Goal: Transaction & Acquisition: Purchase product/service

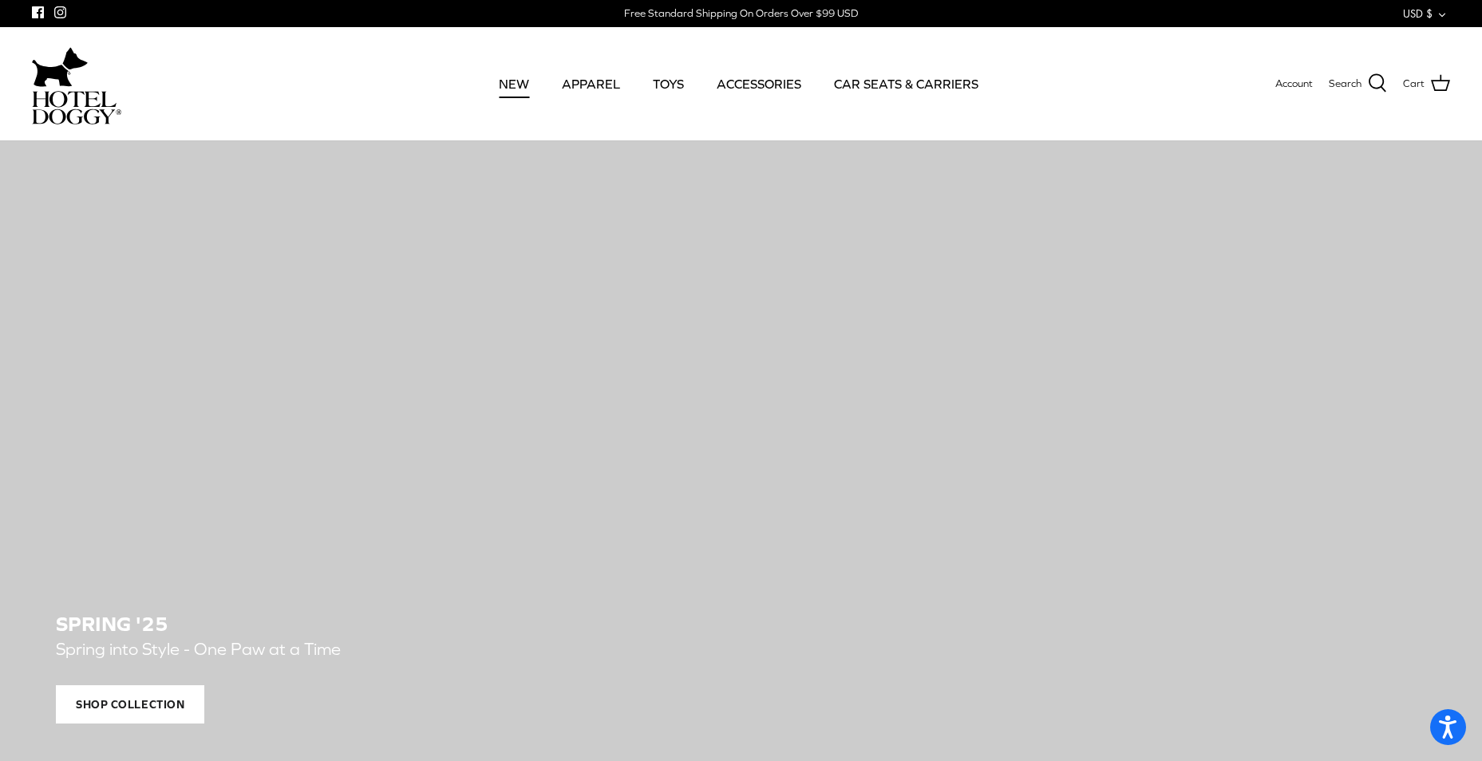
click at [527, 89] on link "NEW" at bounding box center [513, 84] width 59 height 54
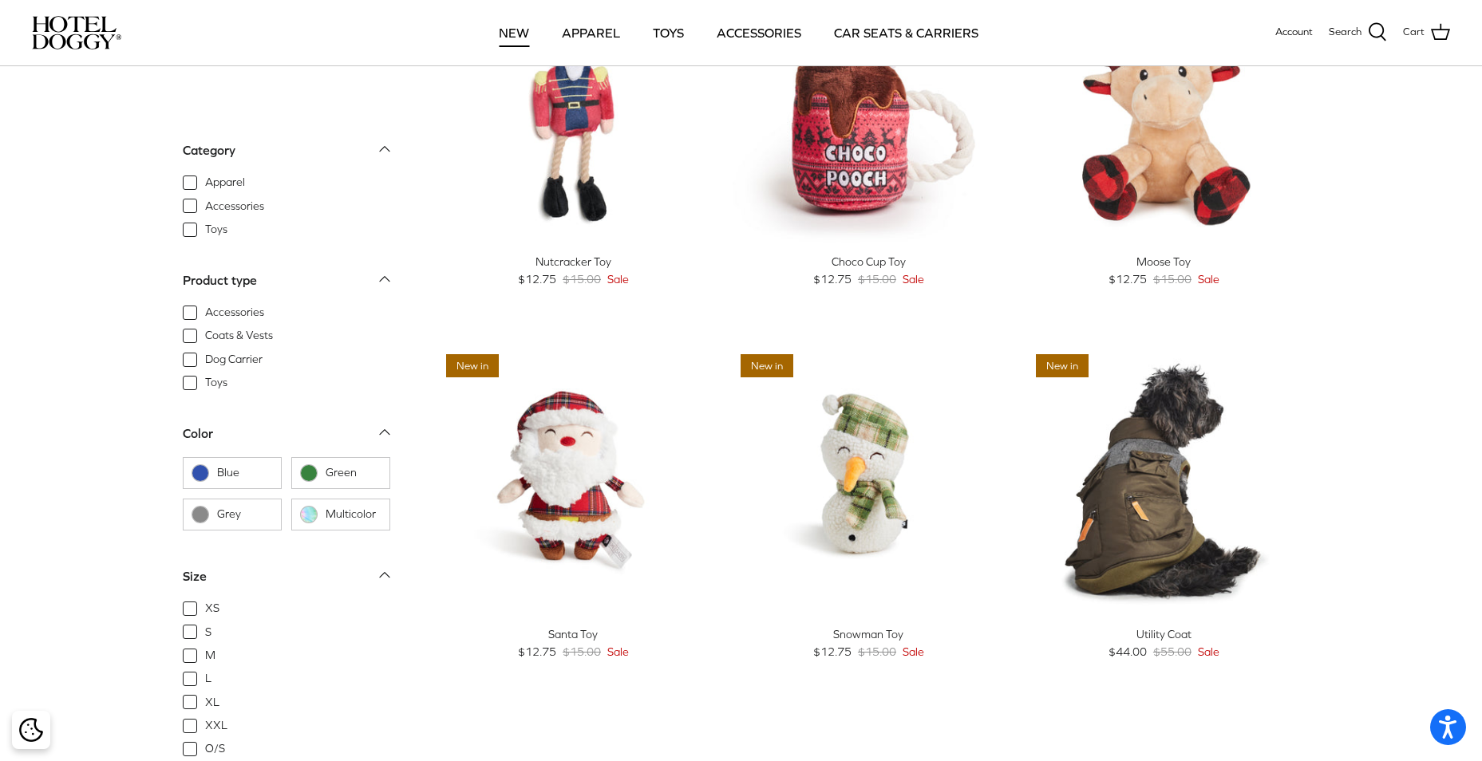
scroll to position [239, 0]
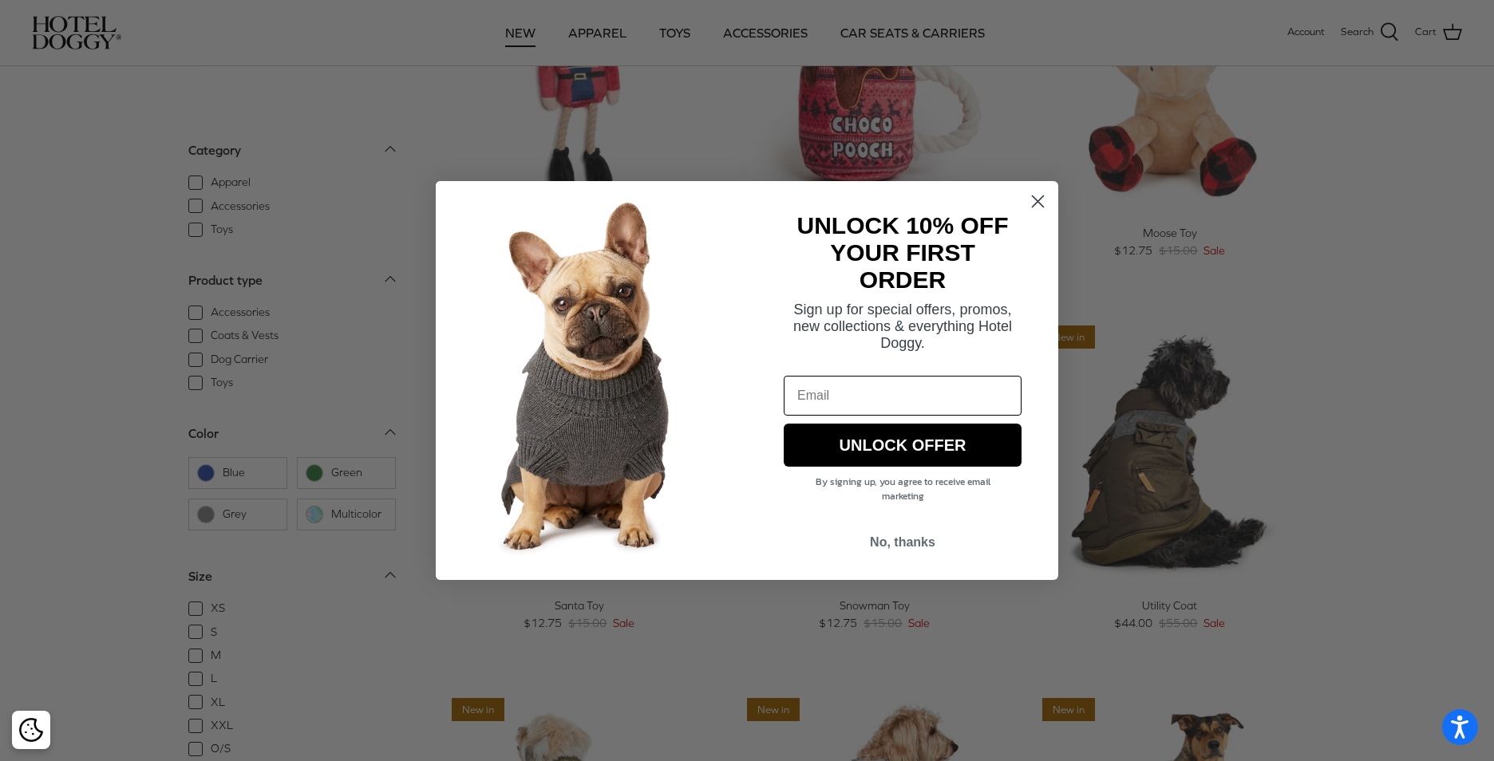
click at [1033, 203] on circle "Close dialog" at bounding box center [1038, 201] width 26 height 26
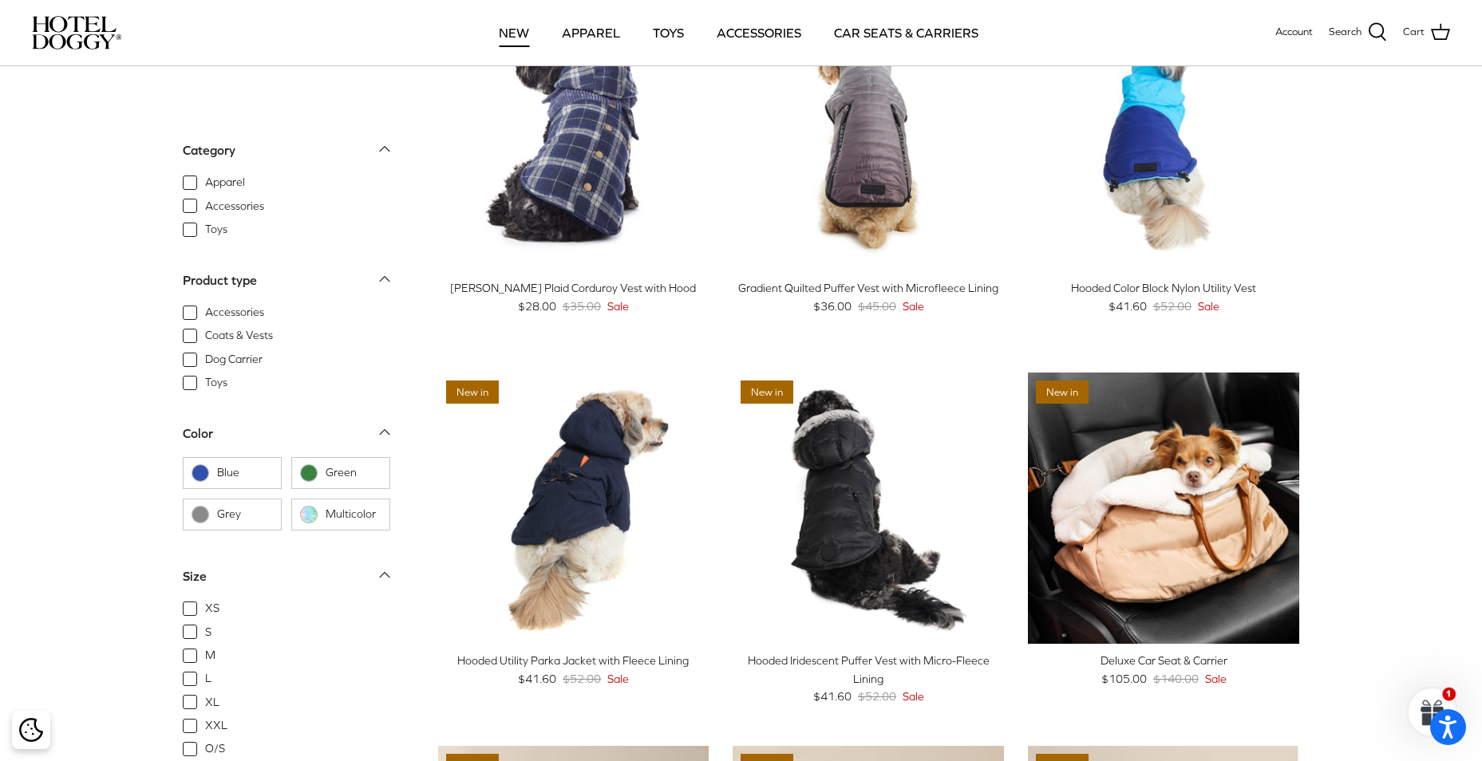
scroll to position [1277, 0]
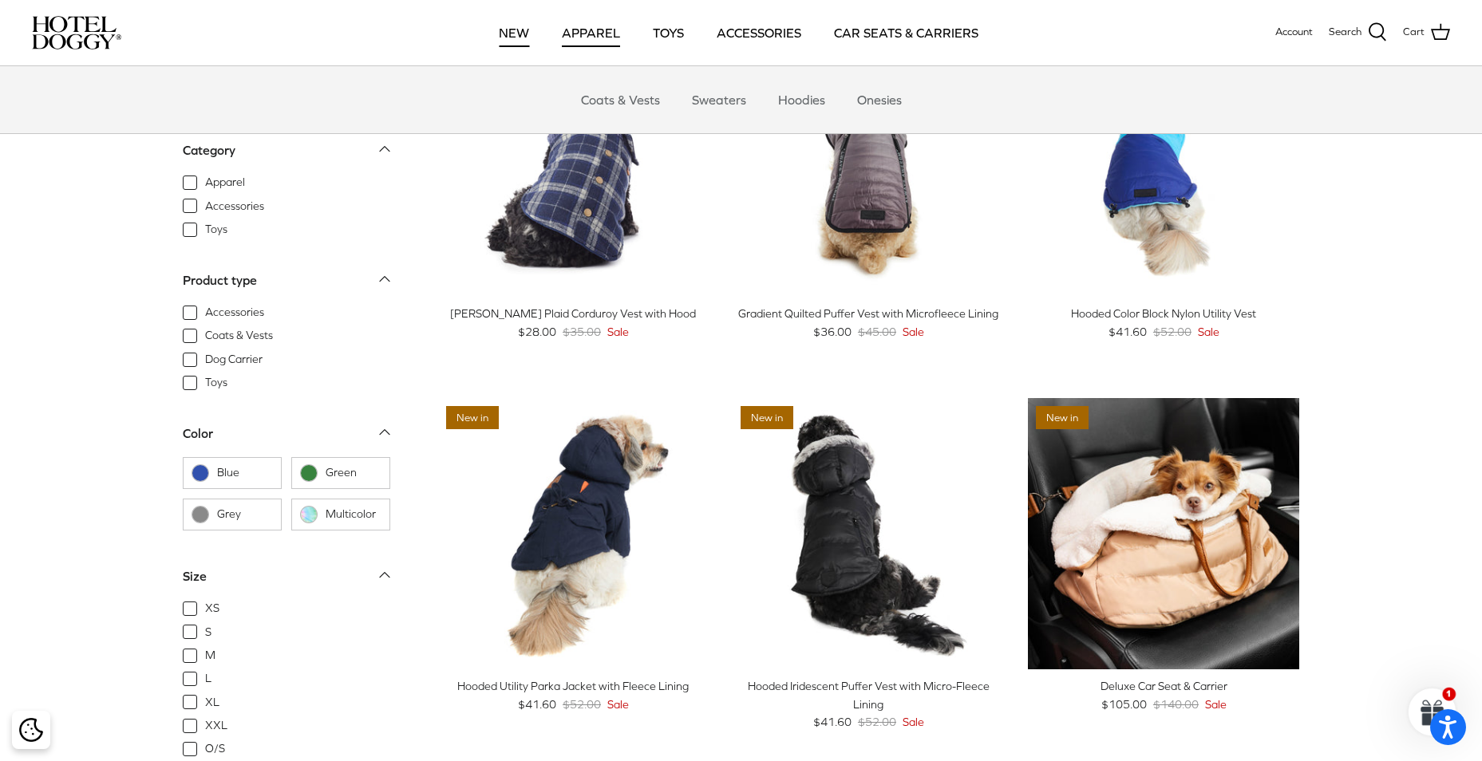
click at [583, 33] on link "APPAREL" at bounding box center [590, 33] width 87 height 54
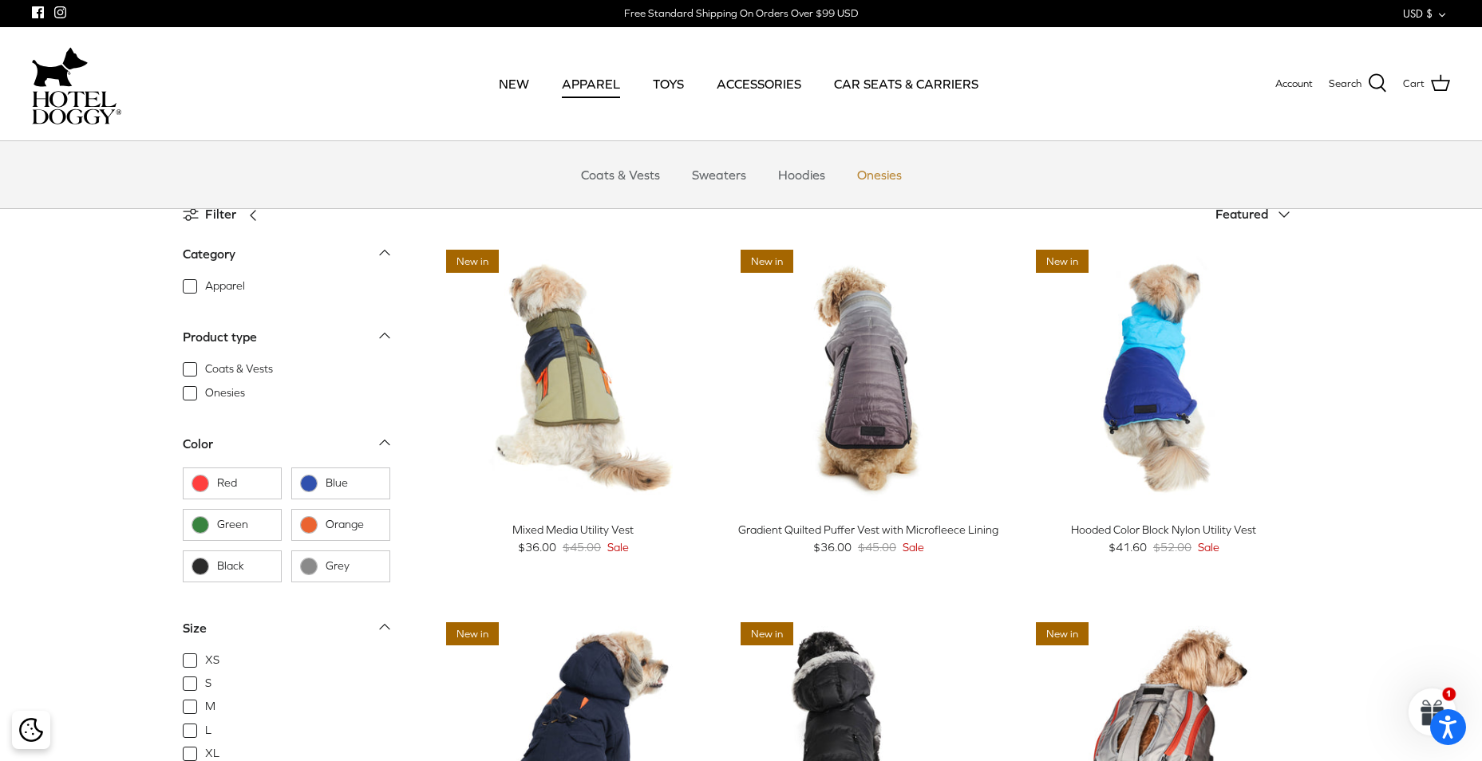
click at [879, 175] on link "Onesies" at bounding box center [879, 175] width 73 height 48
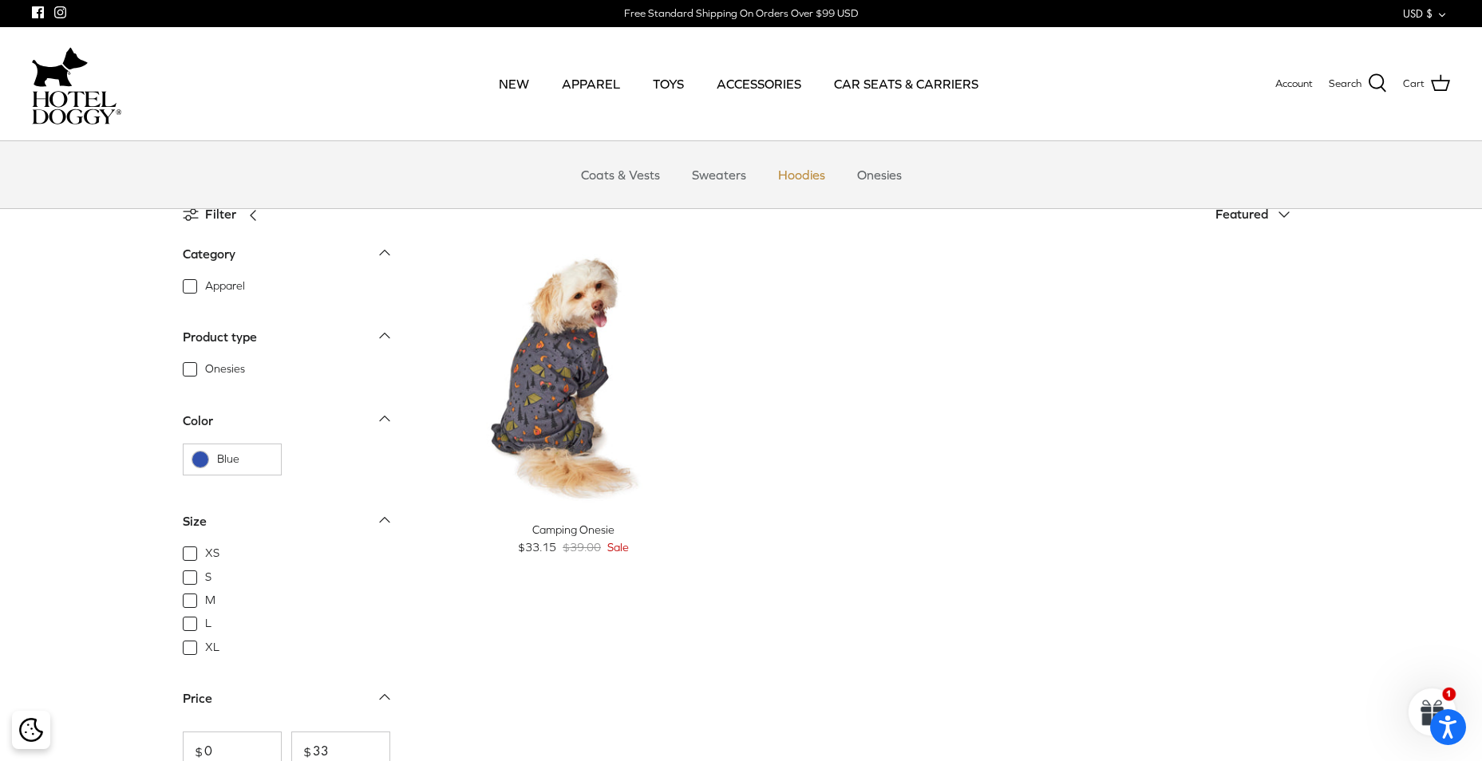
click at [789, 180] on link "Hoodies" at bounding box center [802, 175] width 76 height 48
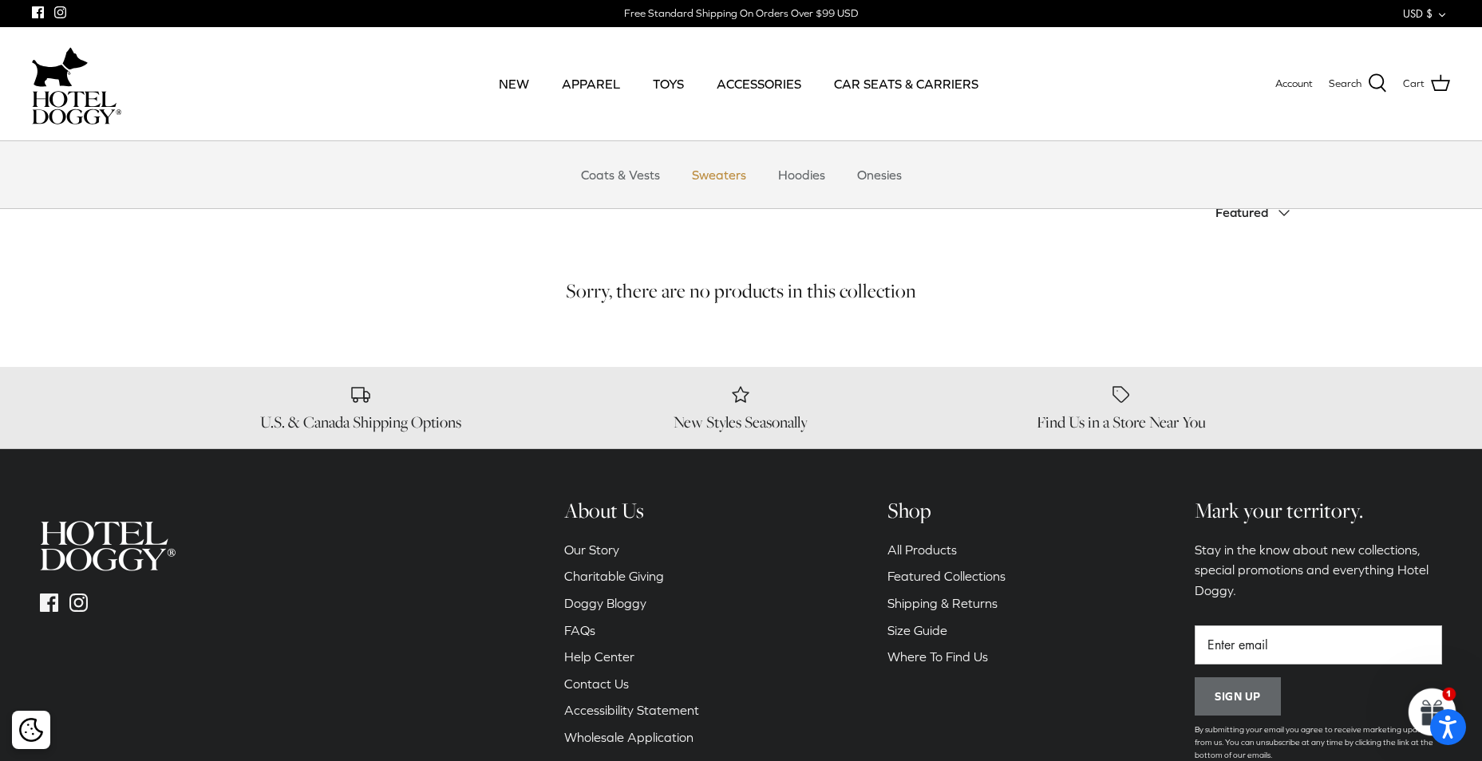
click at [708, 168] on link "Sweaters" at bounding box center [719, 175] width 83 height 48
click at [746, 88] on link "ACCESSORIES" at bounding box center [758, 84] width 113 height 54
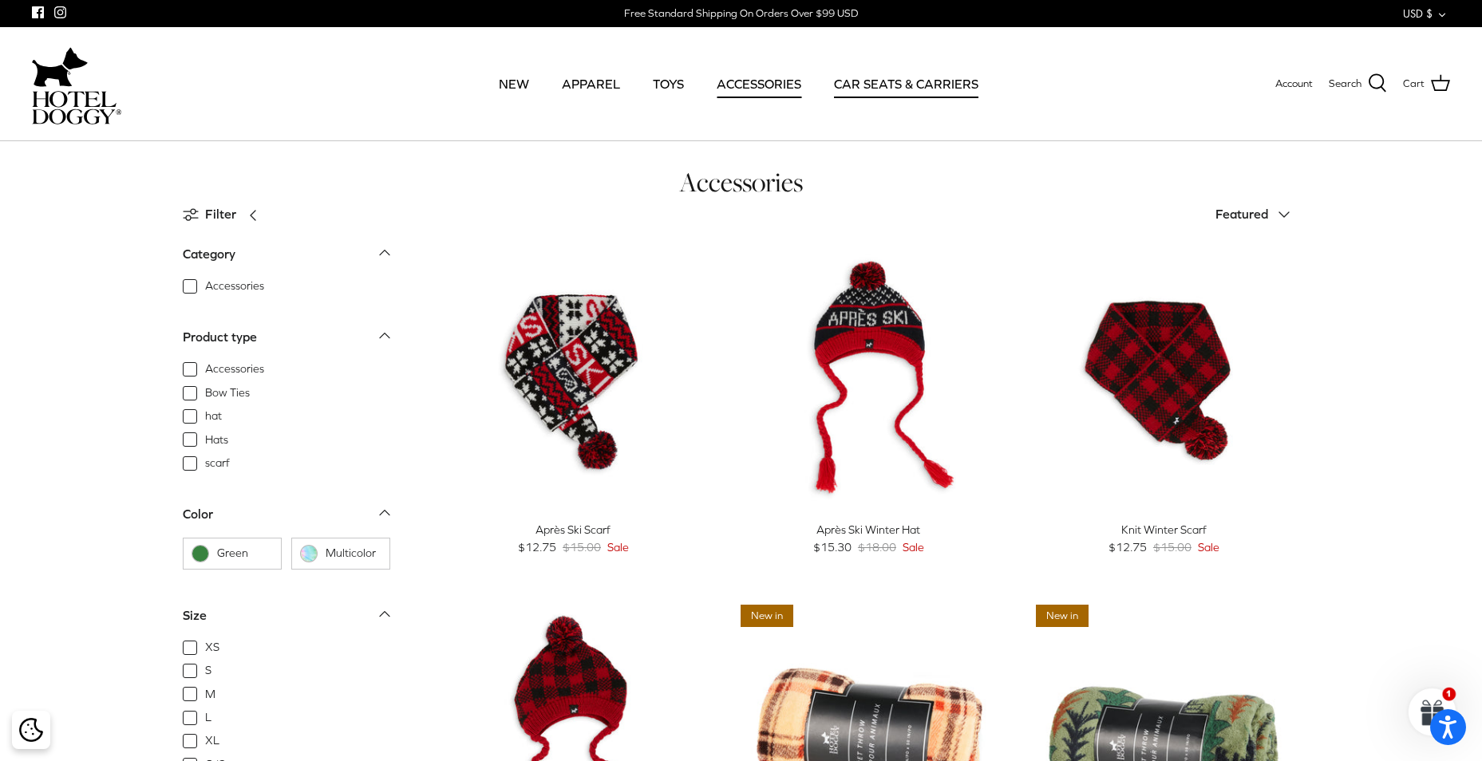
click at [865, 81] on link "CAR SEATS & CARRIERS" at bounding box center [906, 84] width 173 height 54
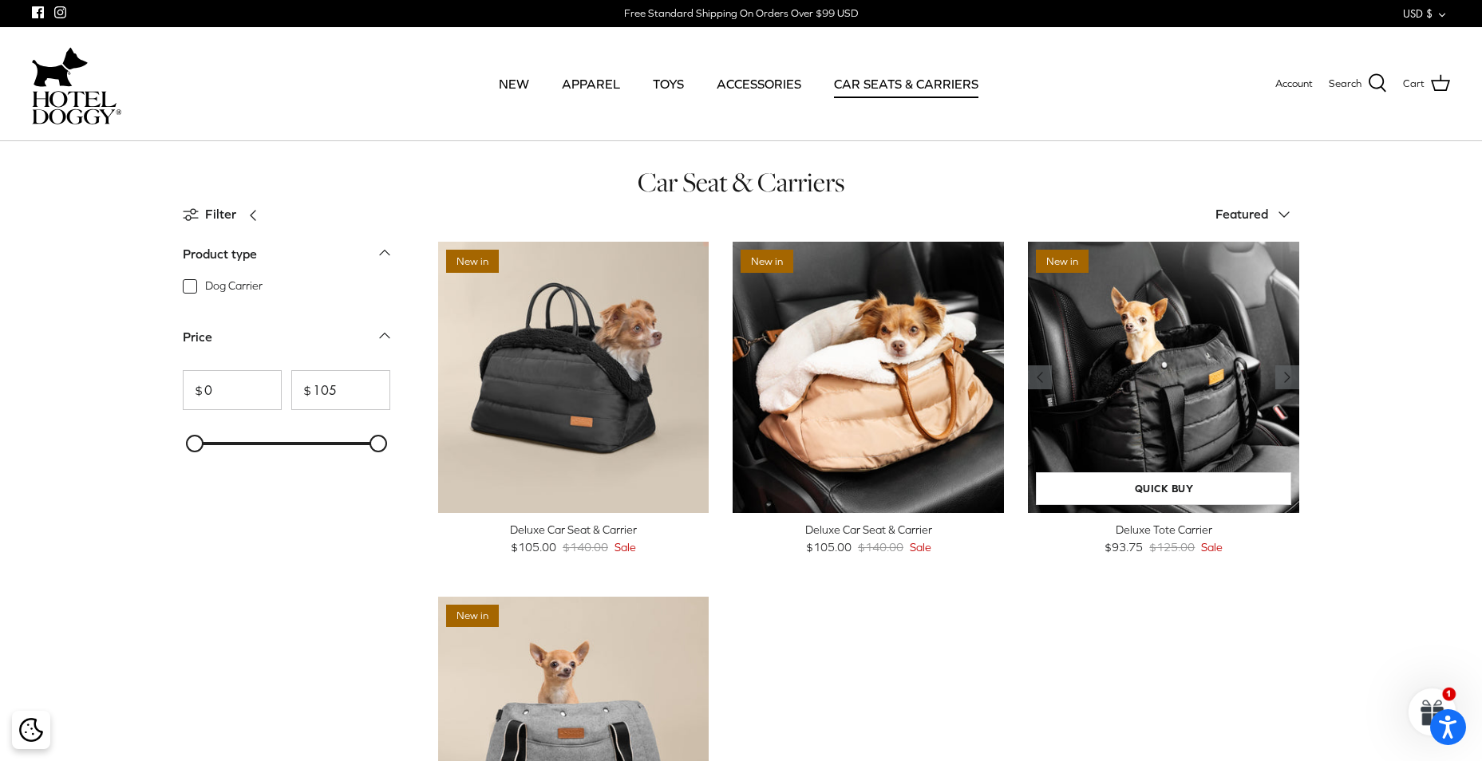
click at [1131, 409] on img "Deluxe Tote Carrier" at bounding box center [1163, 377] width 271 height 271
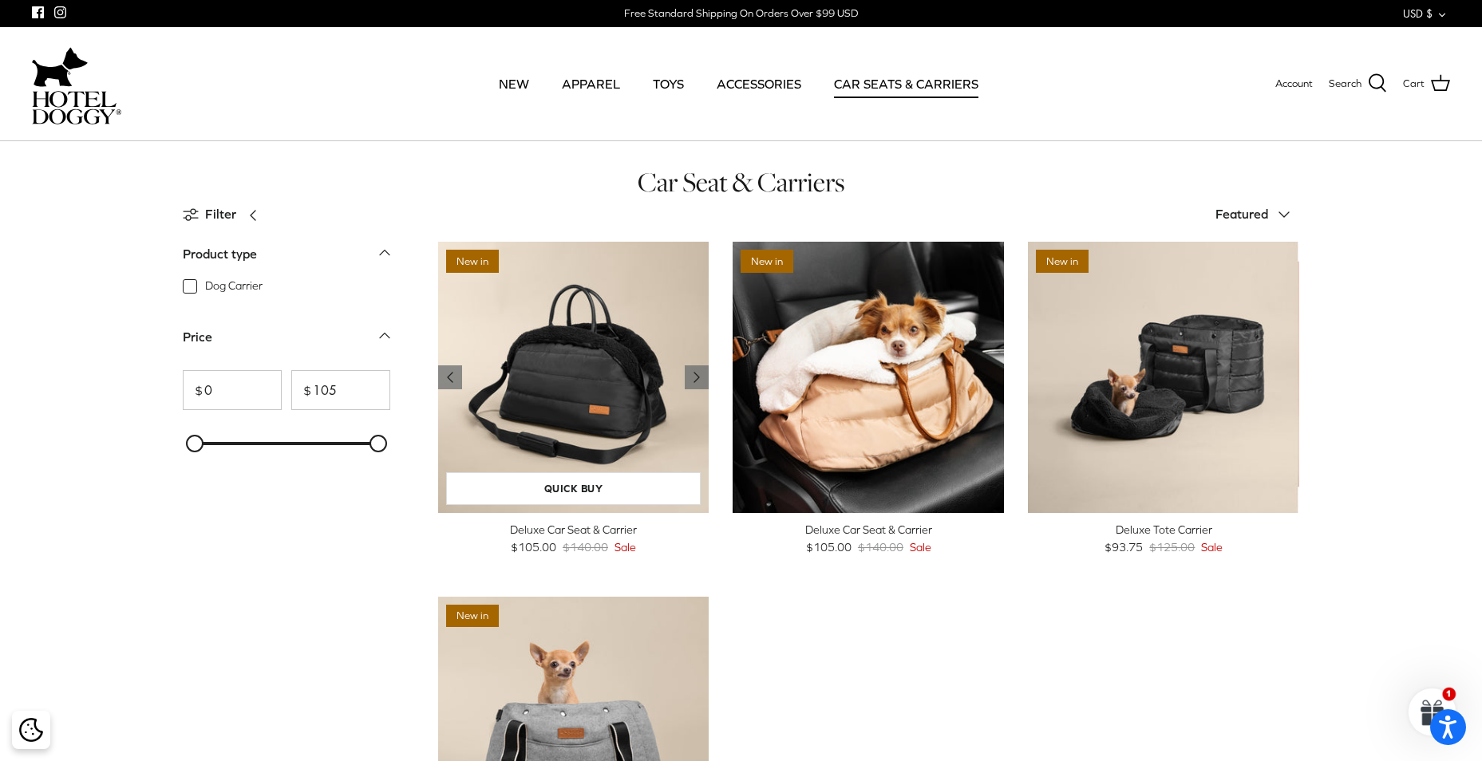
click at [532, 360] on img "Deluxe Car Seat & Carrier" at bounding box center [573, 377] width 271 height 271
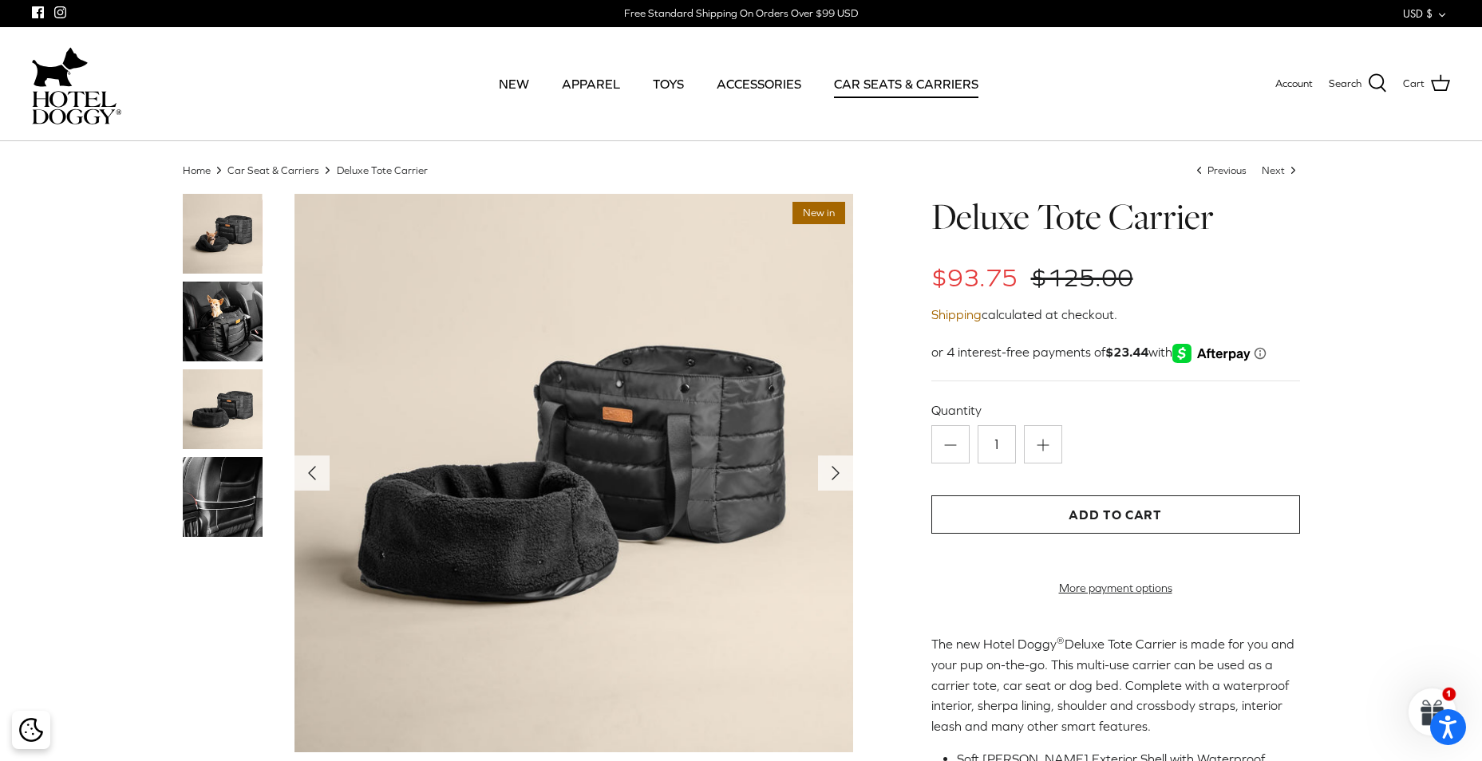
click at [229, 325] on img at bounding box center [223, 322] width 80 height 80
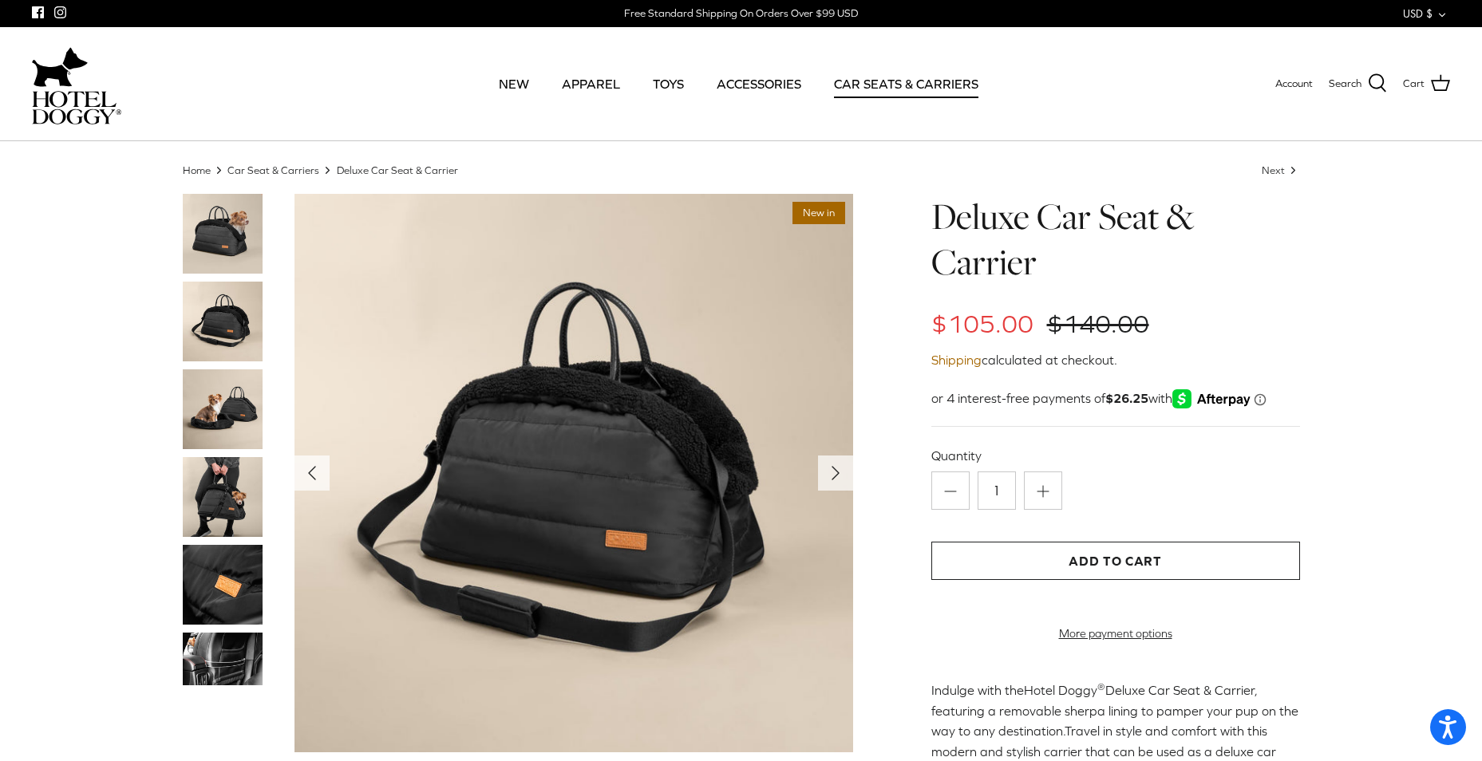
click at [220, 648] on img at bounding box center [223, 659] width 80 height 53
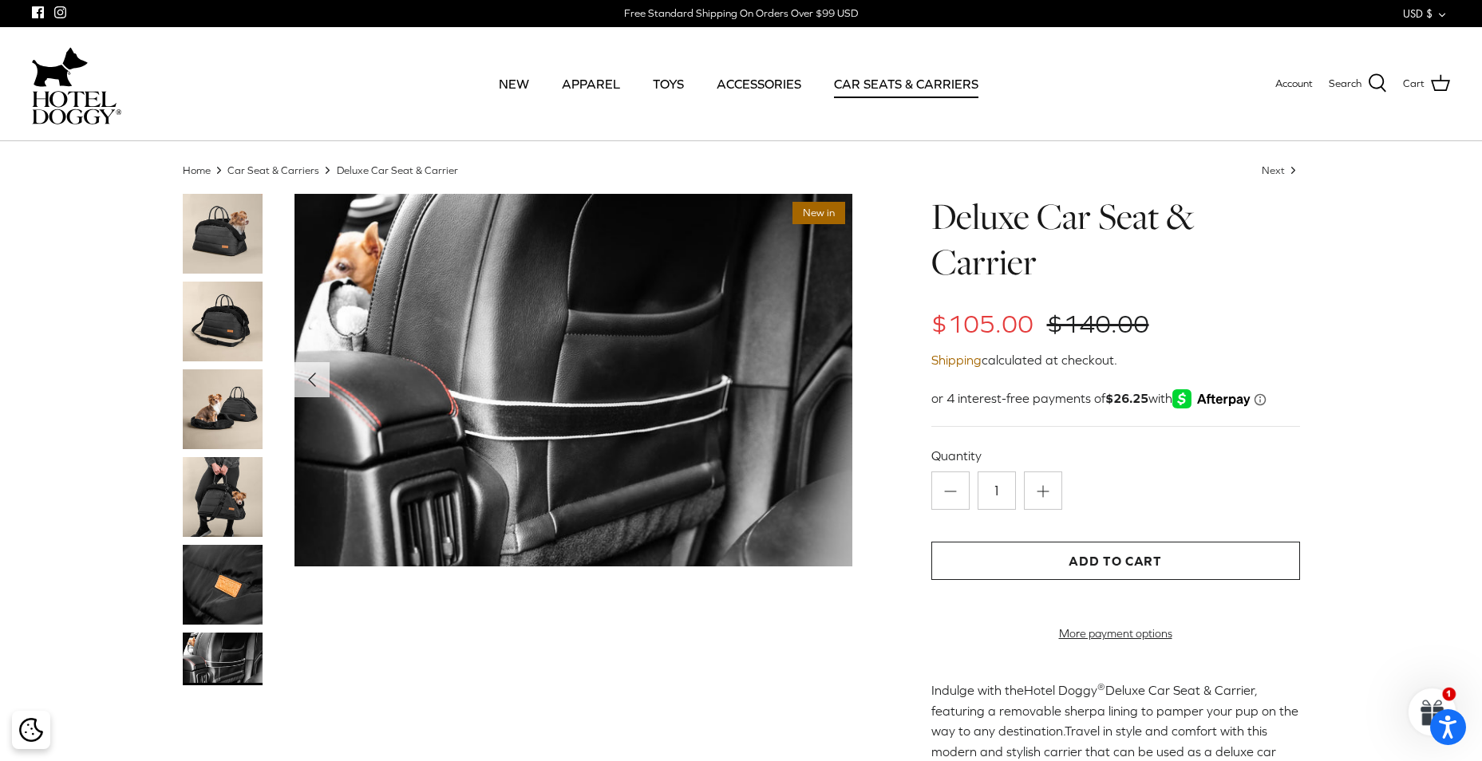
click at [223, 656] on img at bounding box center [223, 659] width 80 height 53
click at [610, 345] on img at bounding box center [573, 380] width 559 height 373
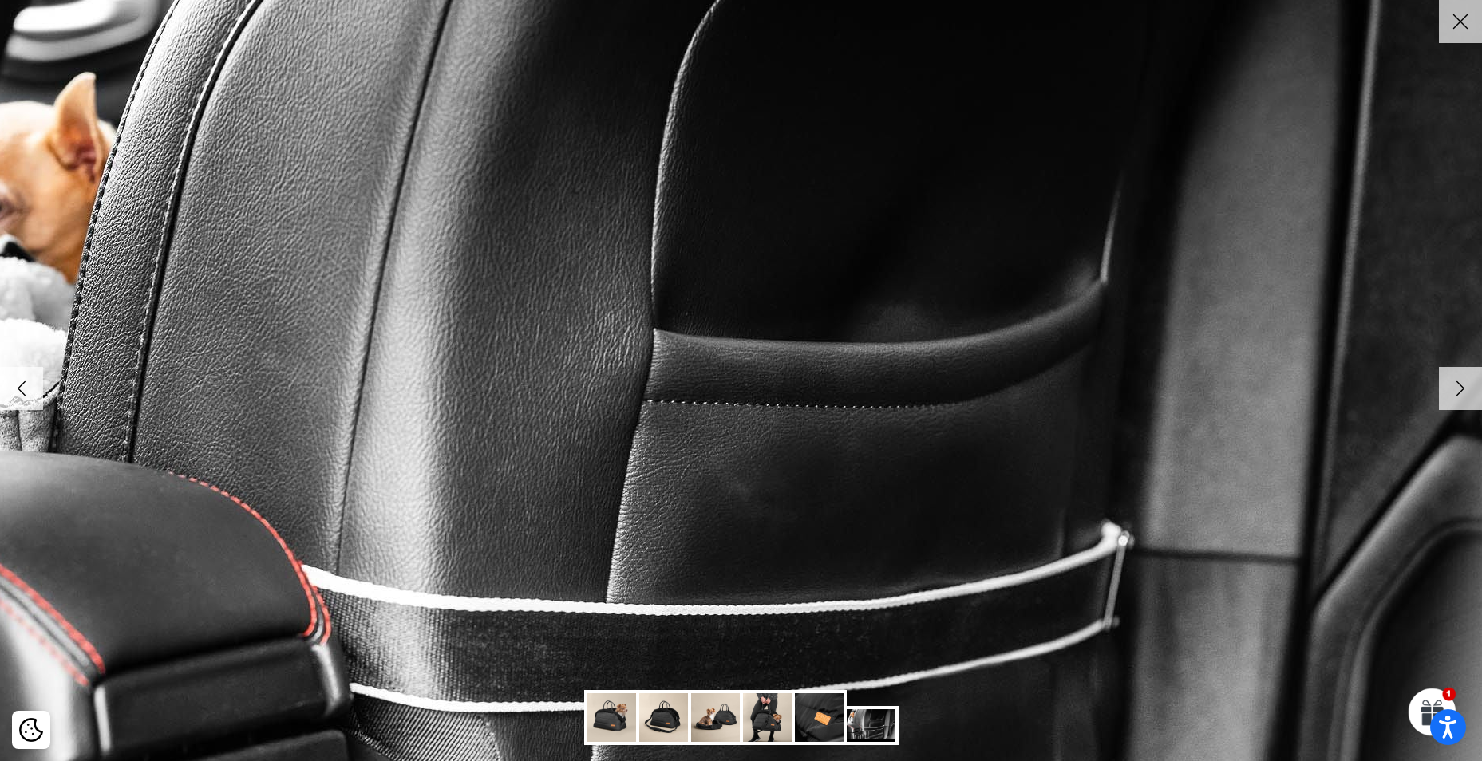
click at [1455, 21] on icon "Close" at bounding box center [1460, 21] width 27 height 27
